Goal: Book appointment/travel/reservation

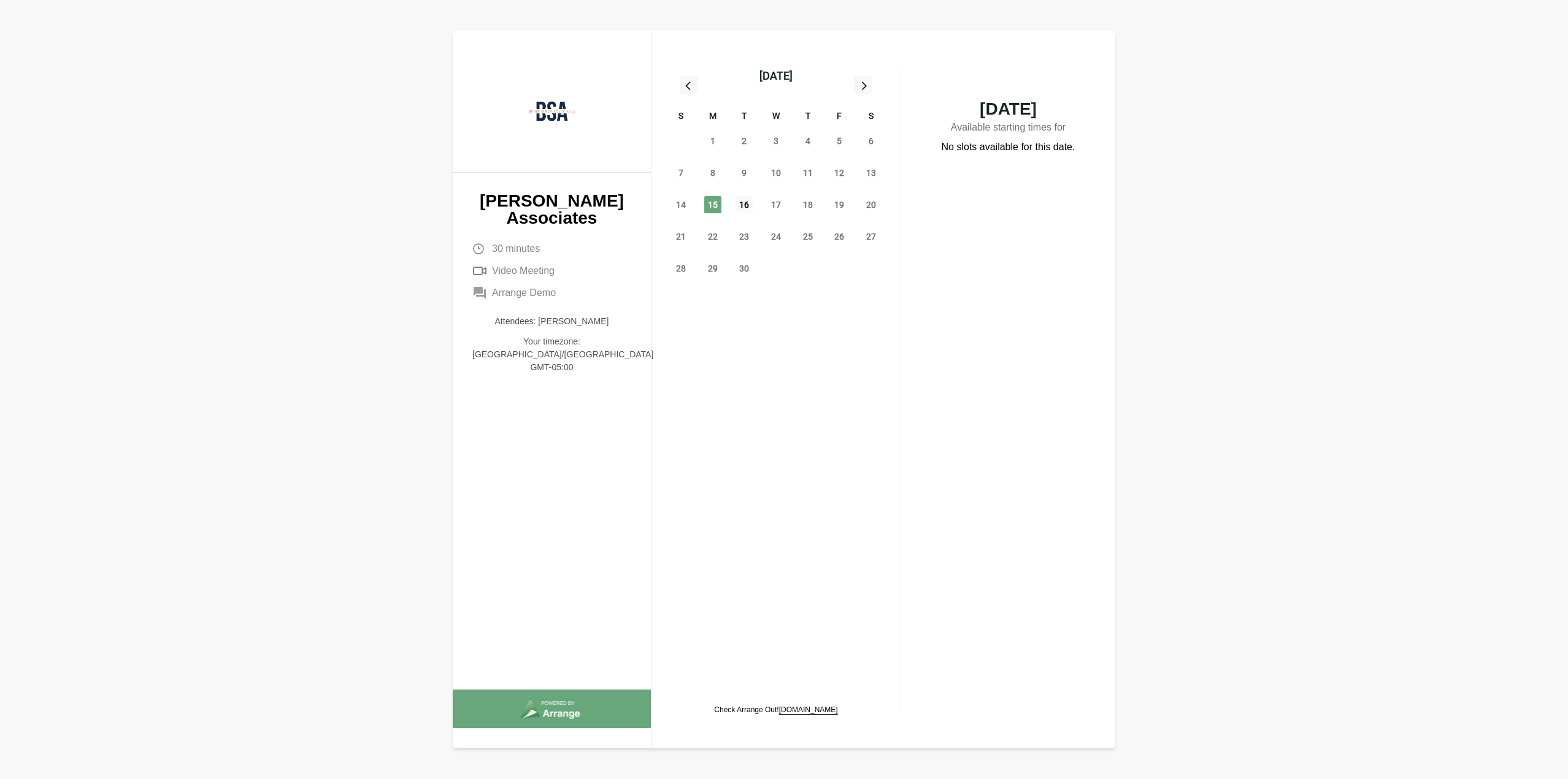
click at [745, 202] on span "16" at bounding box center [744, 205] width 17 height 17
click at [777, 203] on span "17" at bounding box center [776, 205] width 17 height 17
click at [963, 197] on div "03:00 PM" at bounding box center [1008, 200] width 145 height 27
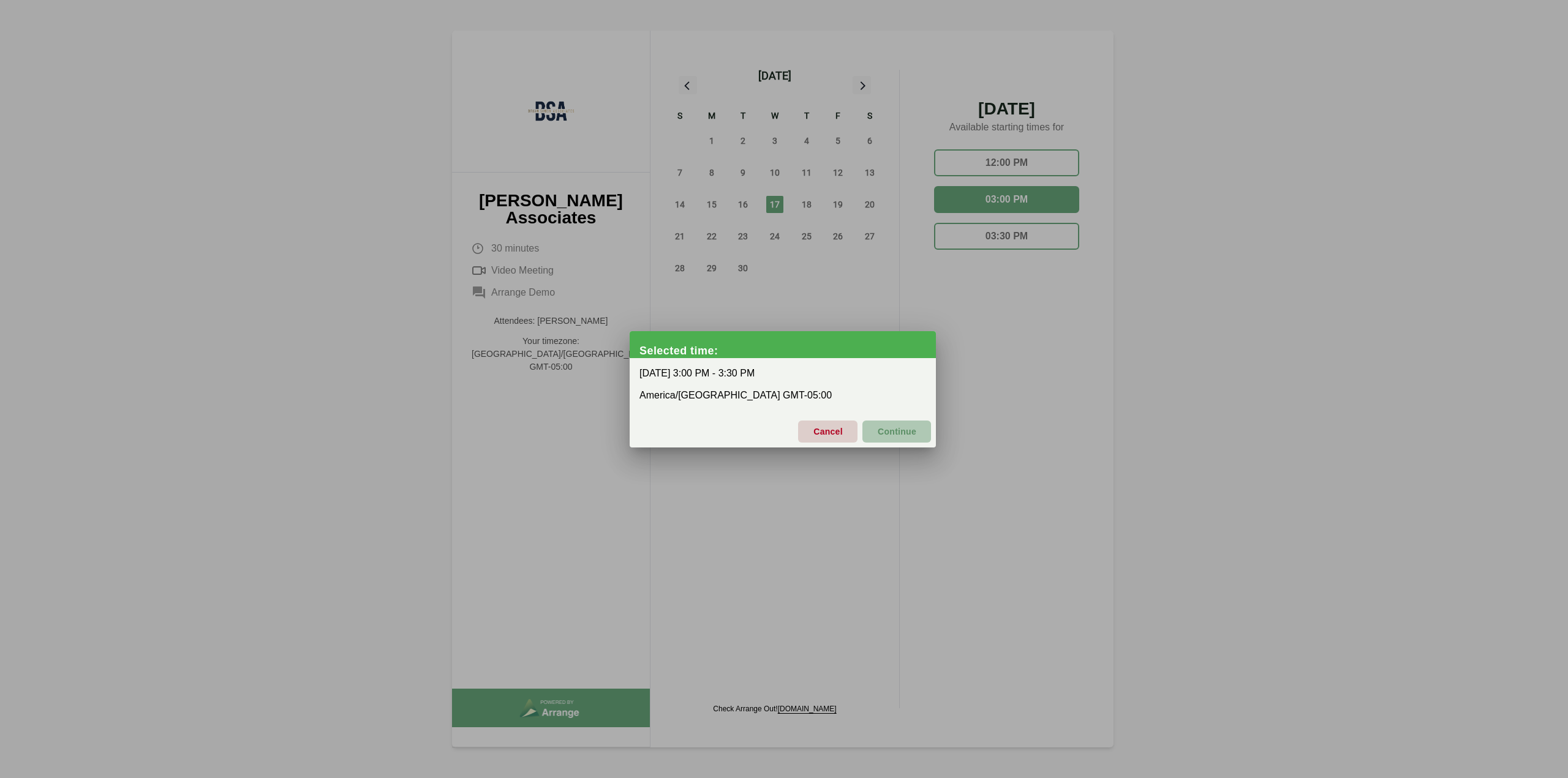
click at [899, 428] on span "Continue" at bounding box center [896, 432] width 39 height 26
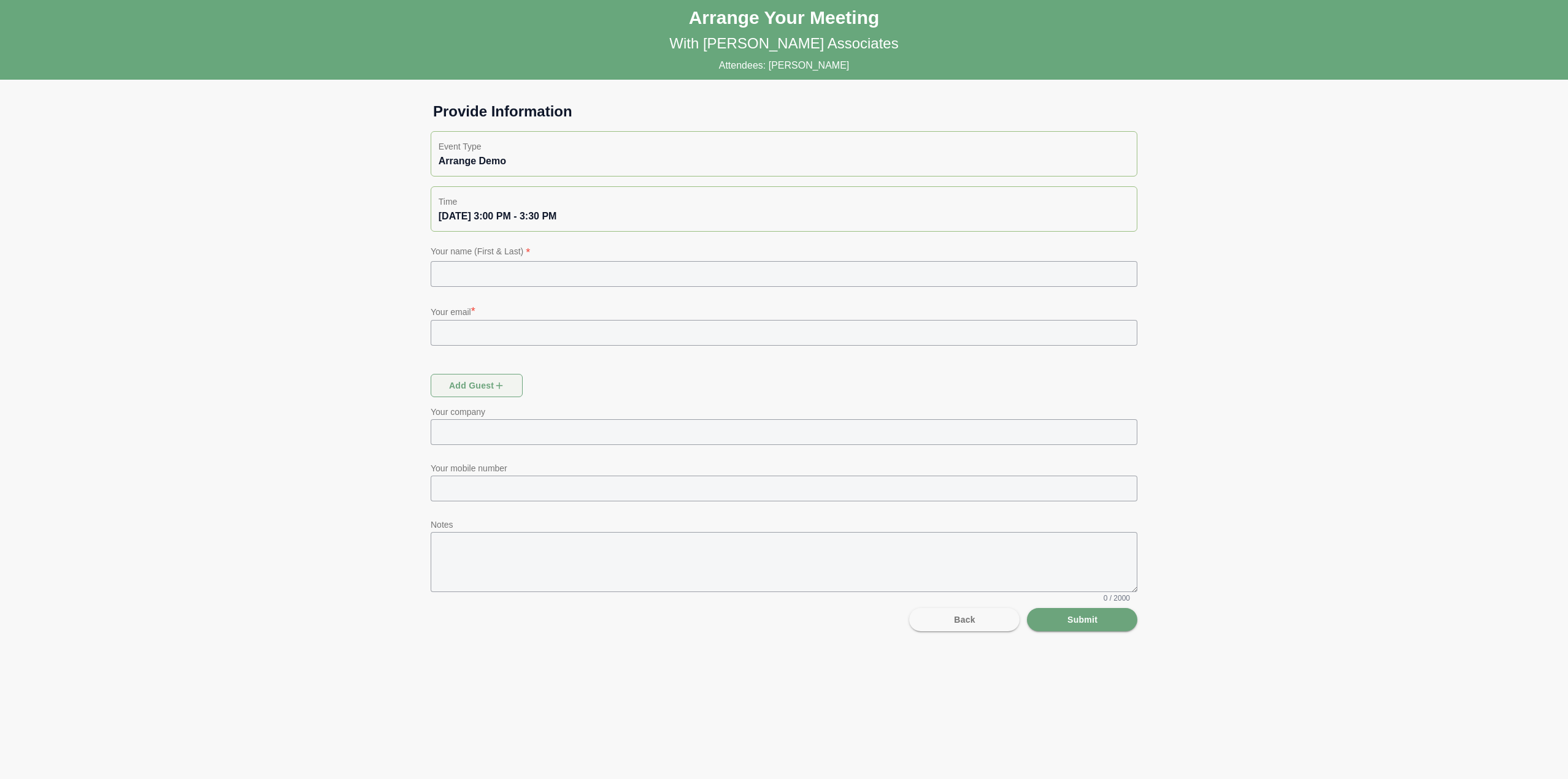
click at [520, 266] on input "text" at bounding box center [783, 274] width 706 height 26
type input "**********"
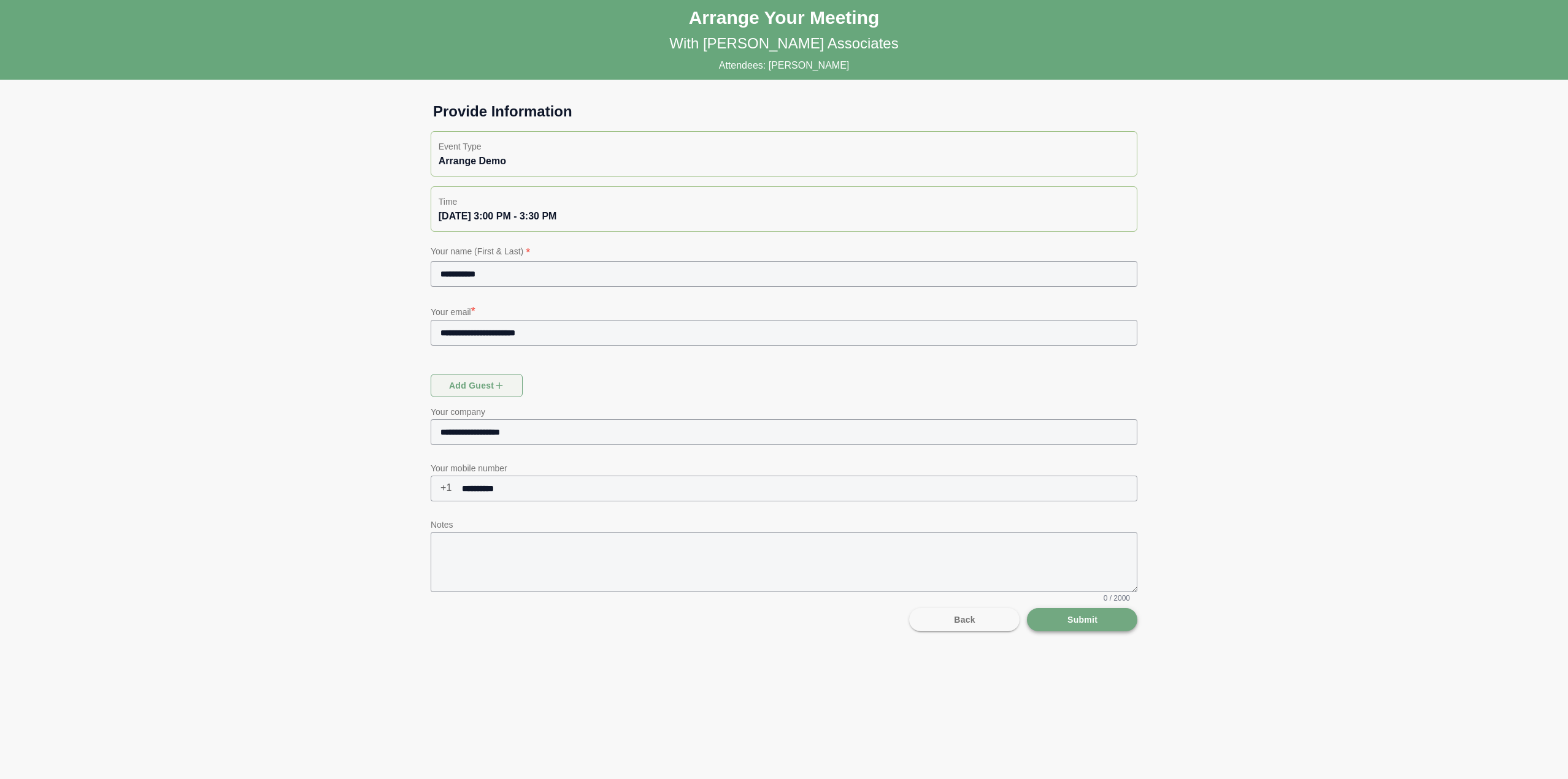
click at [1097, 622] on button "Submit" at bounding box center [1082, 620] width 111 height 23
